Goal: Information Seeking & Learning: Learn about a topic

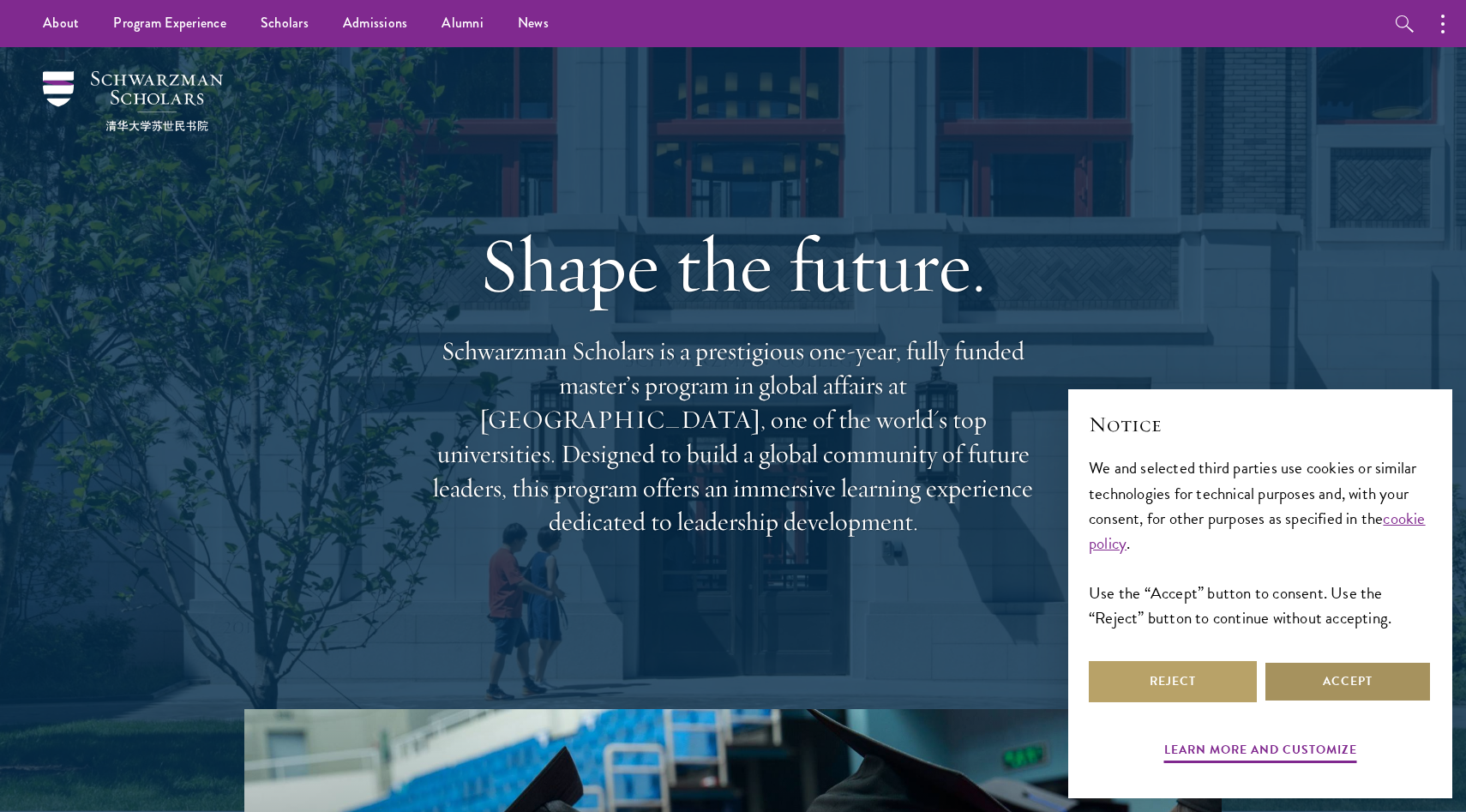
click at [1339, 686] on button "Accept" at bounding box center [1347, 681] width 168 height 41
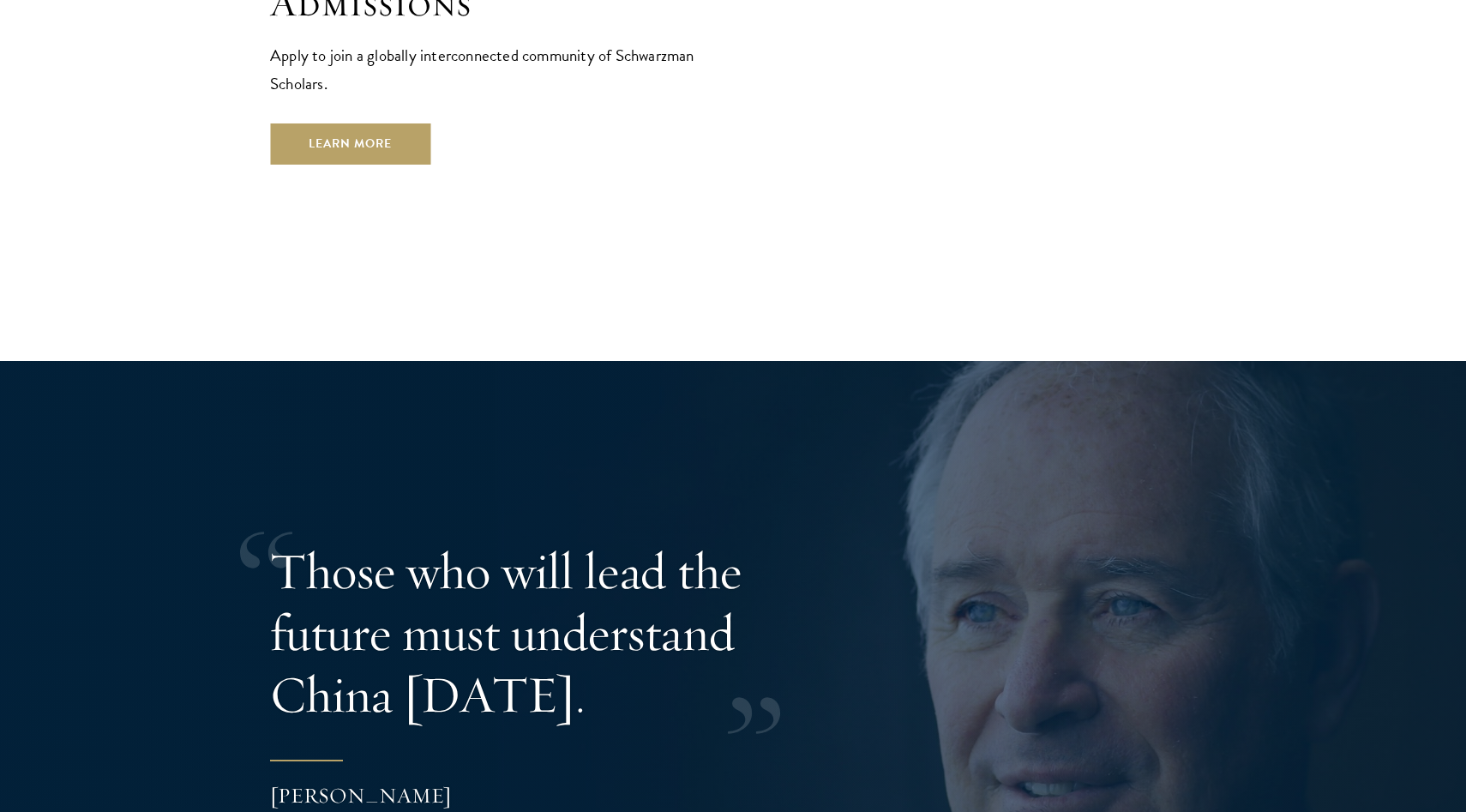
scroll to position [3155, 0]
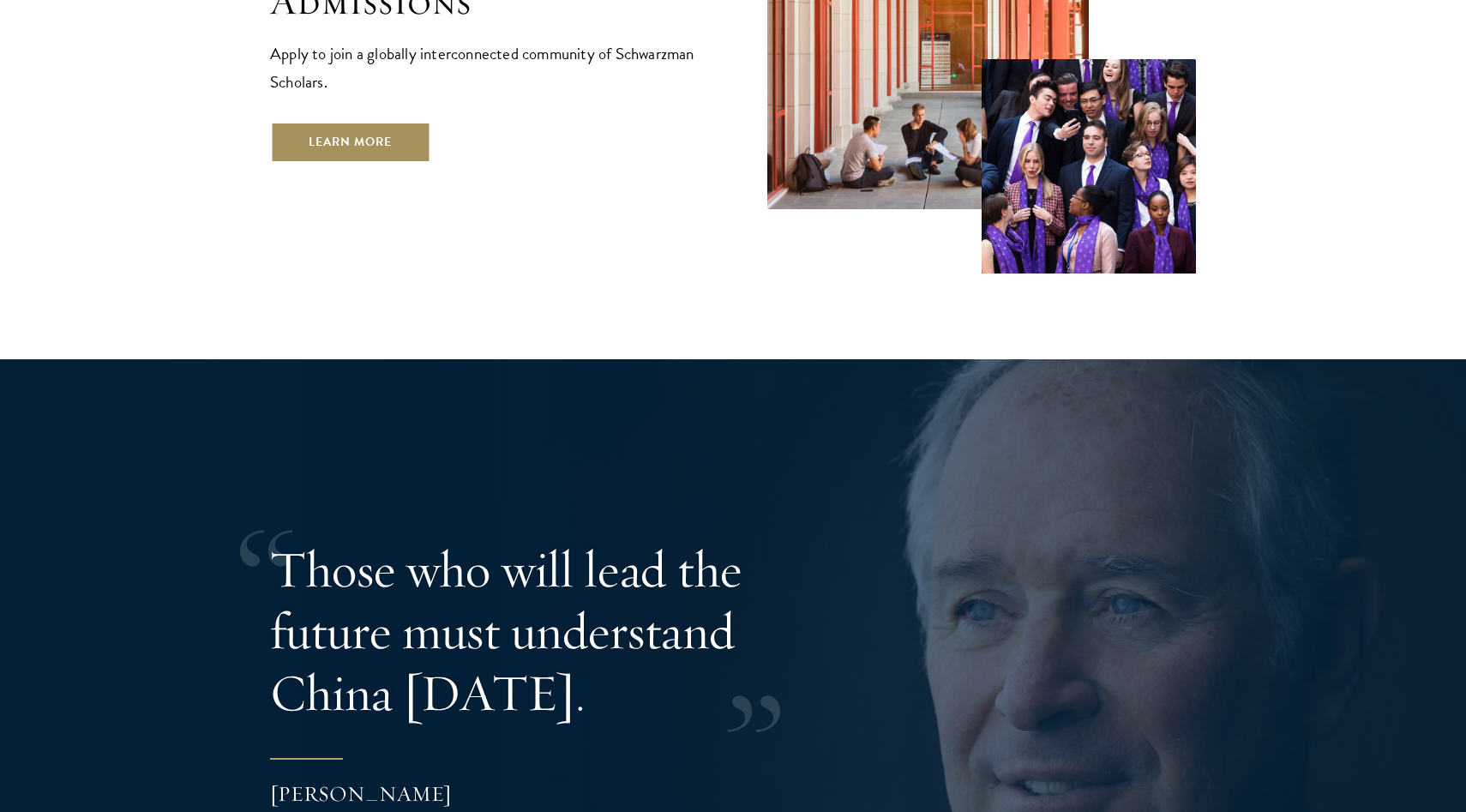
click at [363, 122] on link "Learn More" at bounding box center [350, 142] width 160 height 41
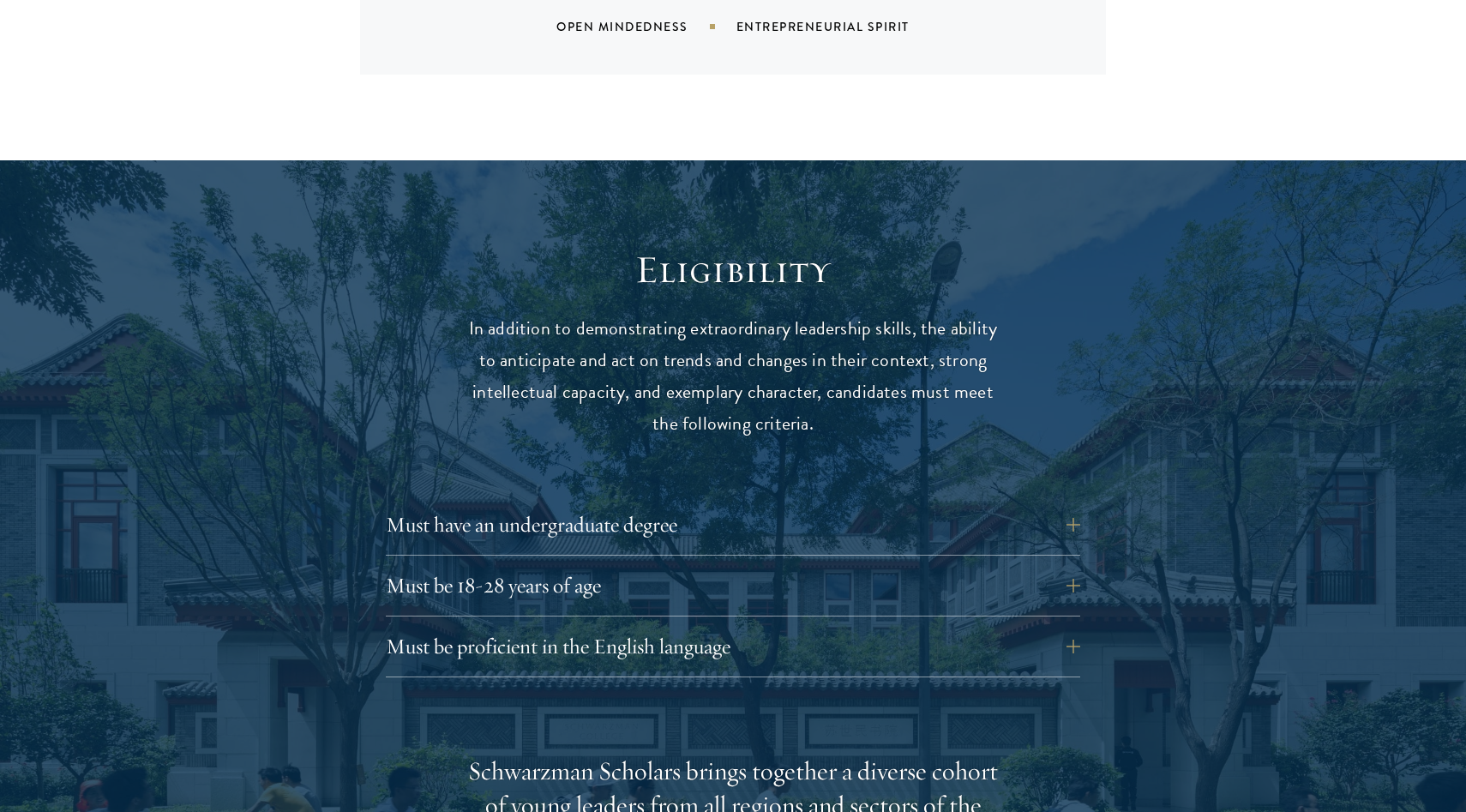
scroll to position [2173, 0]
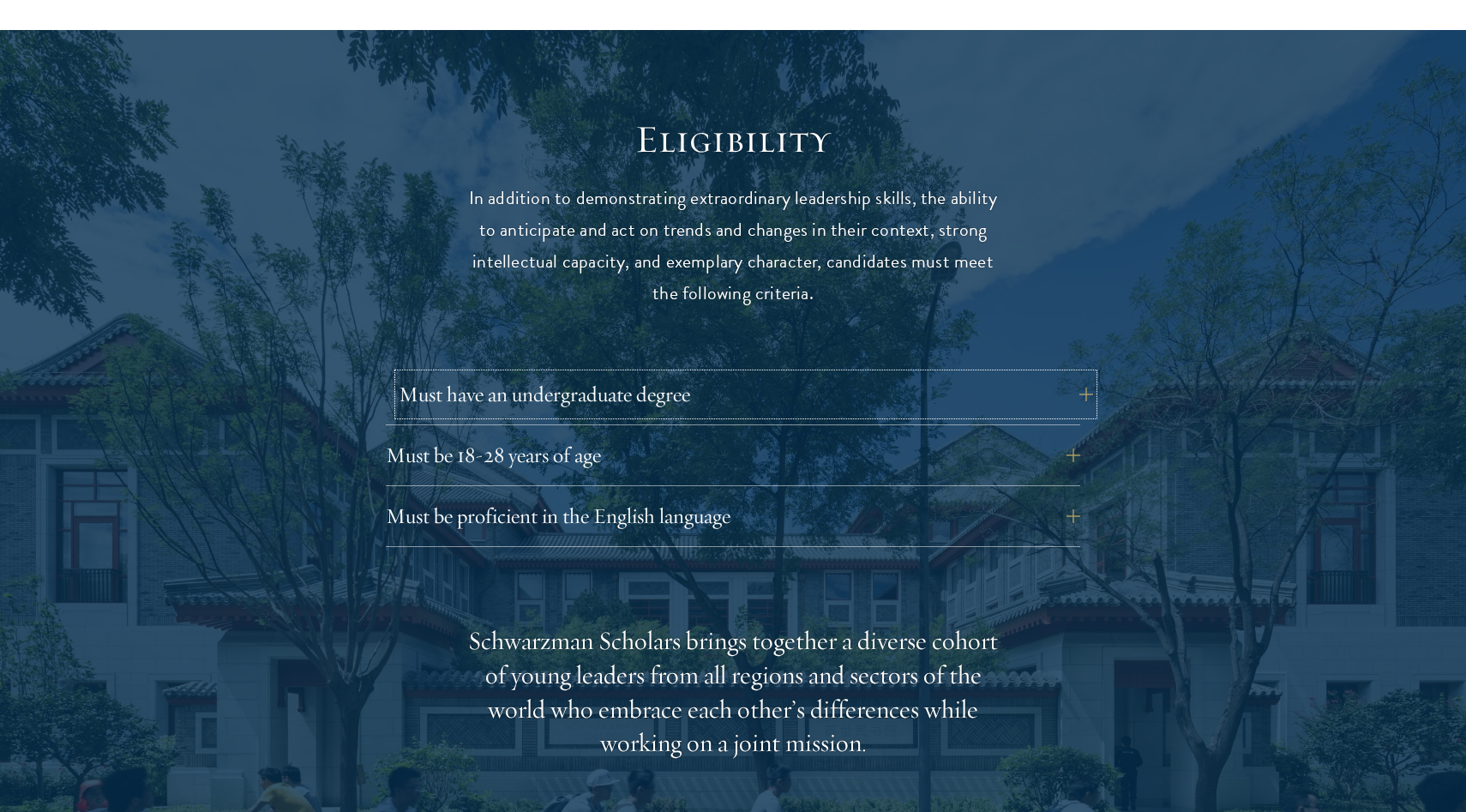
click at [581, 374] on button "Must have an undergraduate degree" at bounding box center [745, 394] width 695 height 41
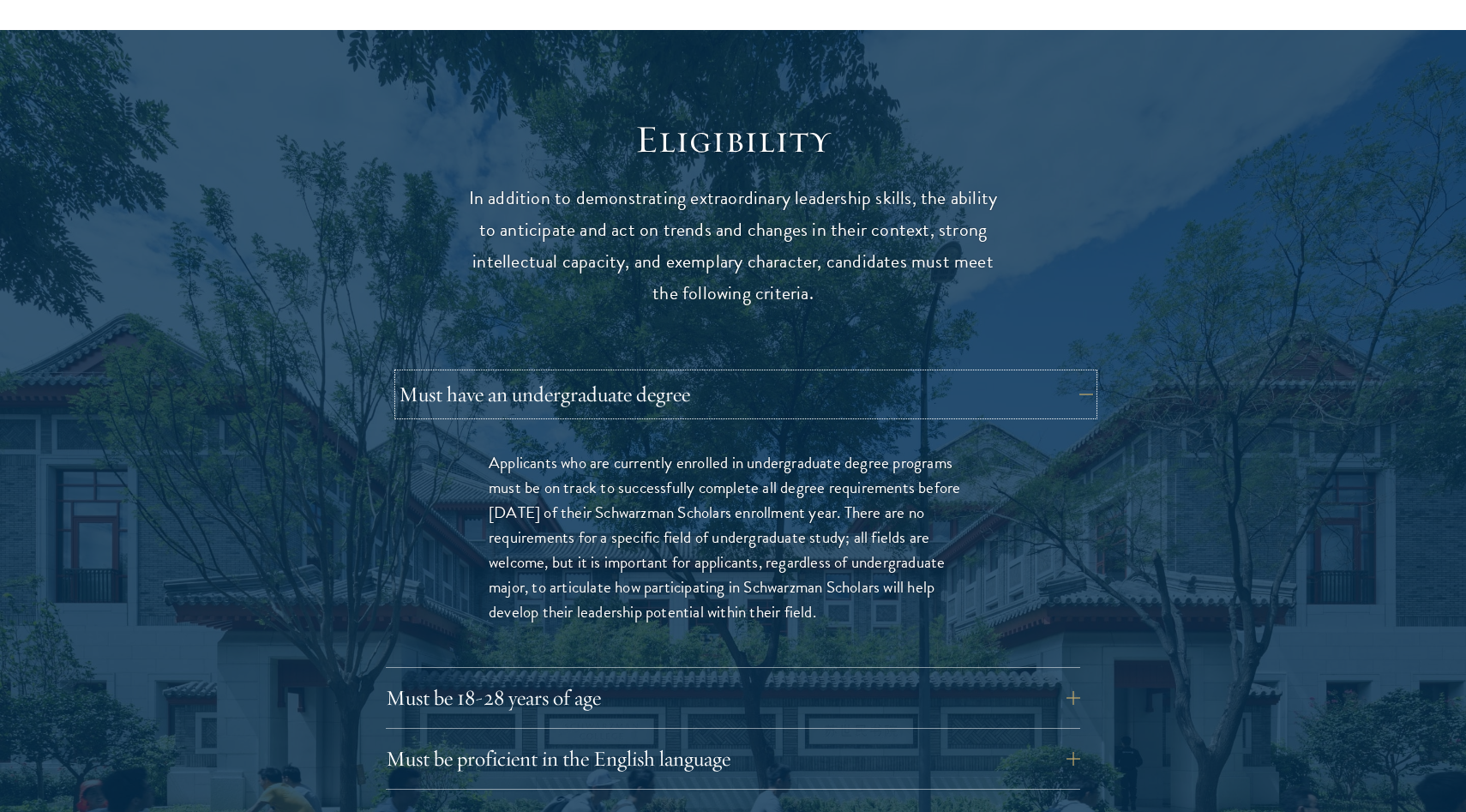
click at [581, 374] on button "Must have an undergraduate degree" at bounding box center [745, 394] width 695 height 41
